Goal: Communication & Community: Share content

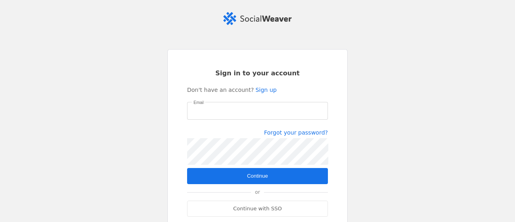
type input "[EMAIL_ADDRESS][DOMAIN_NAME]"
click at [290, 170] on span "submit" at bounding box center [257, 176] width 141 height 16
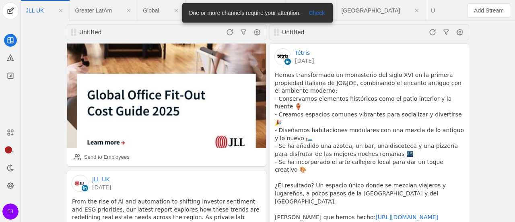
scroll to position [241, 0]
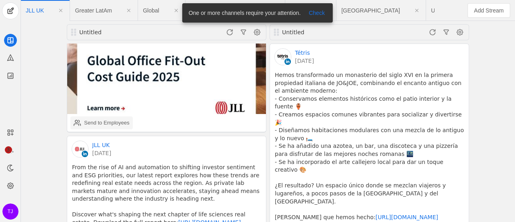
click at [97, 119] on div "Send to Employees" at bounding box center [106, 123] width 45 height 8
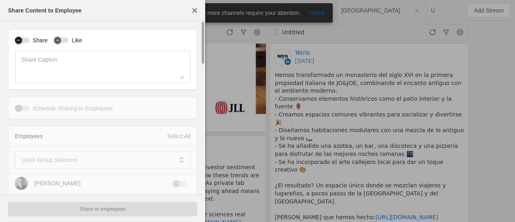
click at [26, 38] on div "button" at bounding box center [22, 40] width 14 height 6
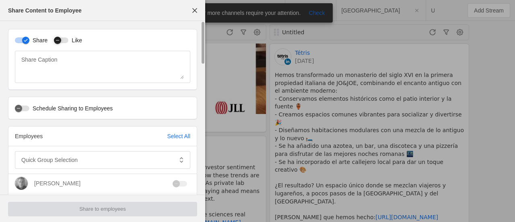
click at [62, 39] on div "button" at bounding box center [57, 40] width 11 height 11
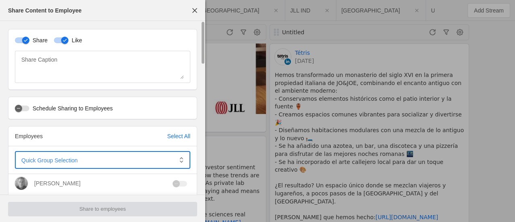
click at [151, 157] on span at bounding box center [96, 160] width 151 height 8
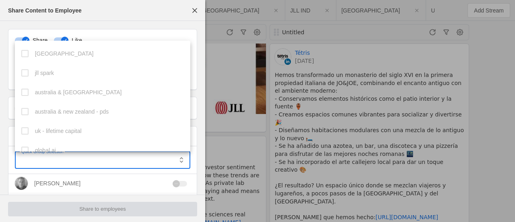
scroll to position [144, 0]
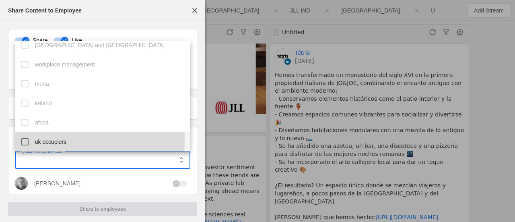
click at [26, 140] on mat-pseudo-checkbox at bounding box center [24, 141] width 7 height 7
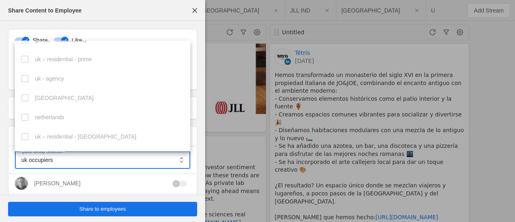
scroll to position [305, 0]
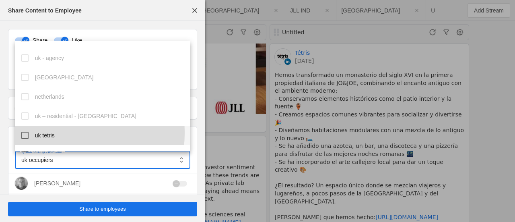
click at [27, 132] on mat-pseudo-checkbox at bounding box center [24, 135] width 7 height 7
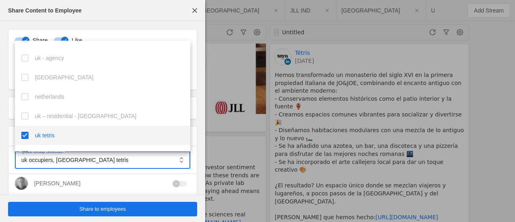
click at [101, 210] on div at bounding box center [257, 111] width 515 height 222
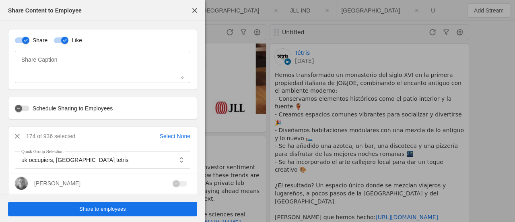
click at [120, 212] on span "Share to employees" at bounding box center [102, 209] width 47 height 8
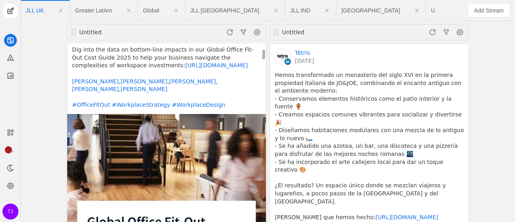
scroll to position [0, 0]
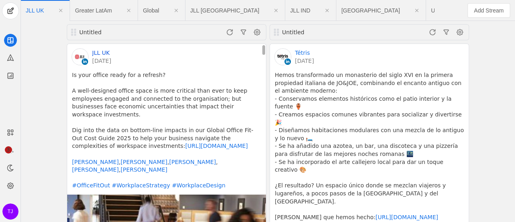
click at [100, 49] on link "JLL UK" at bounding box center [101, 53] width 18 height 8
